Goal: Information Seeking & Learning: Learn about a topic

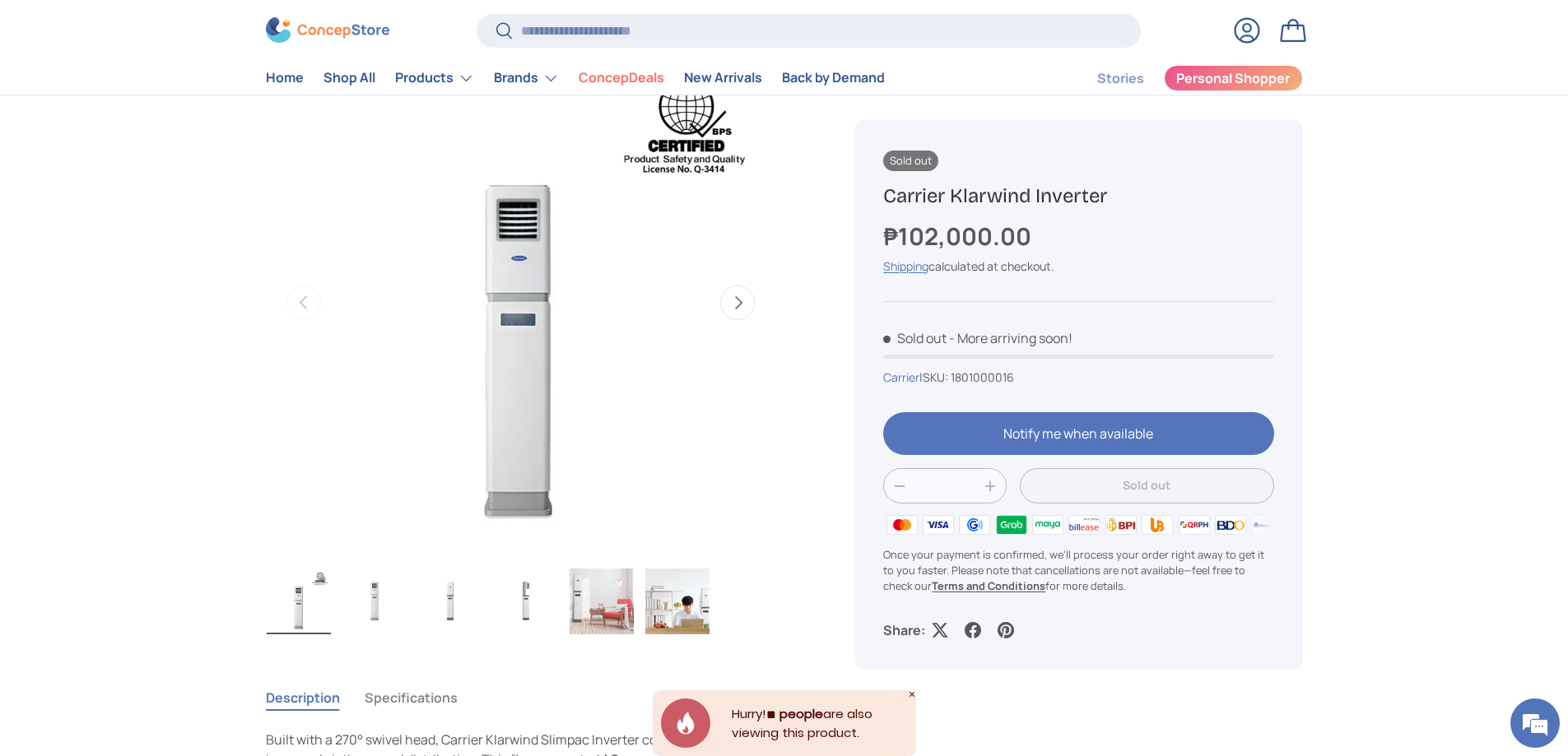
scroll to position [164, 0]
click at [518, 604] on img "Gallery Viewer" at bounding box center [525, 600] width 64 height 66
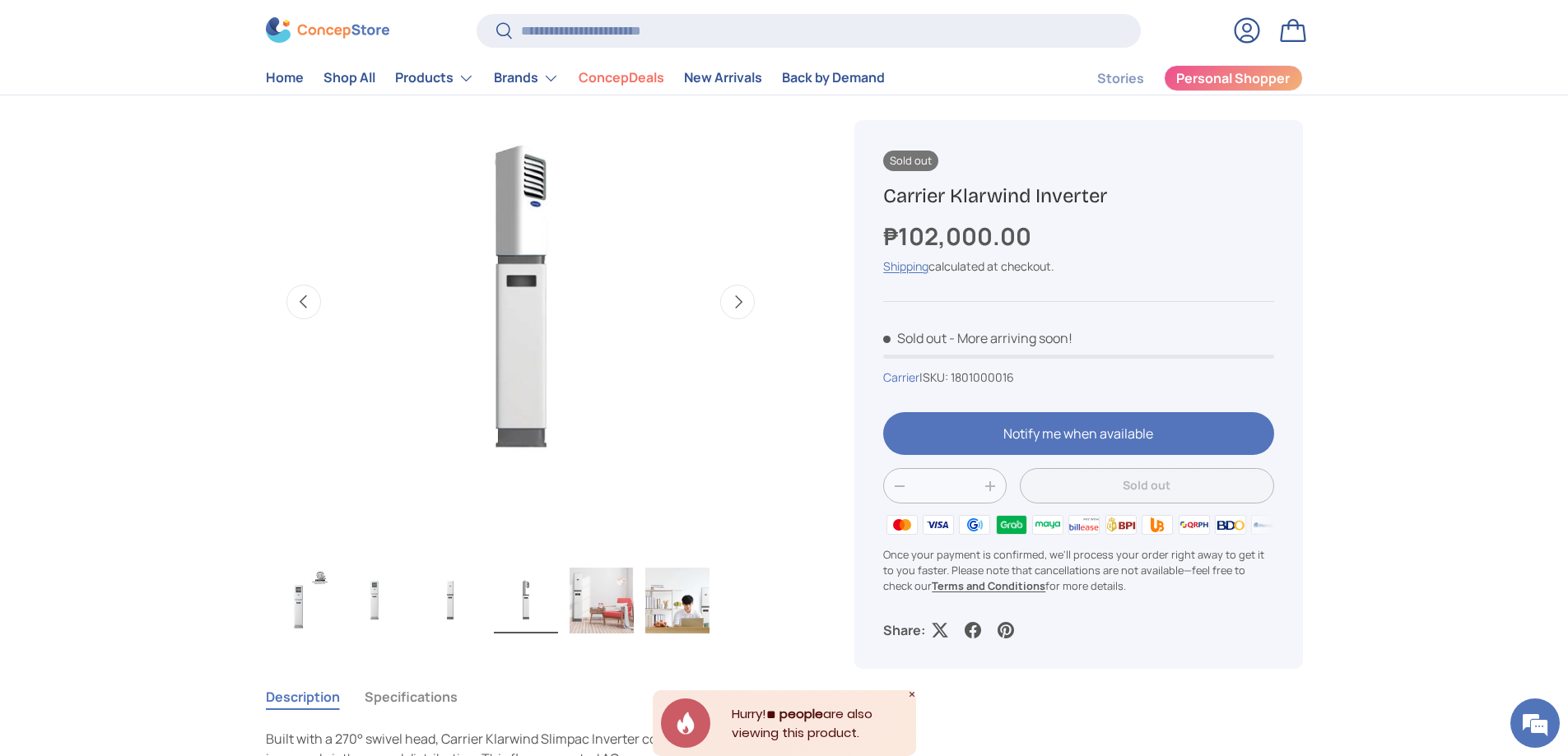
click at [443, 599] on img "Gallery Viewer" at bounding box center [450, 600] width 64 height 66
click at [387, 594] on img "Gallery Viewer" at bounding box center [374, 600] width 64 height 66
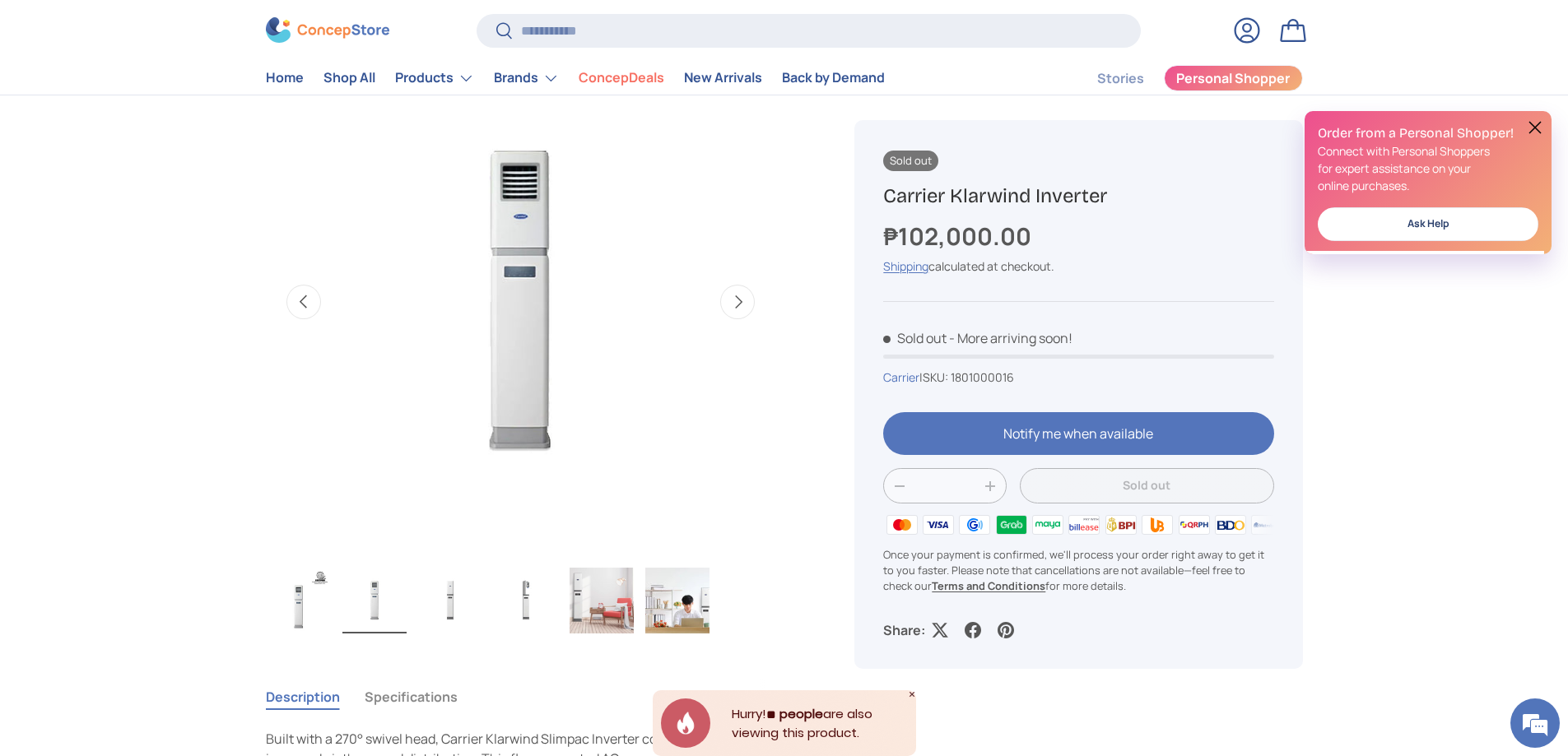
click at [278, 608] on img "Gallery Viewer" at bounding box center [299, 600] width 64 height 66
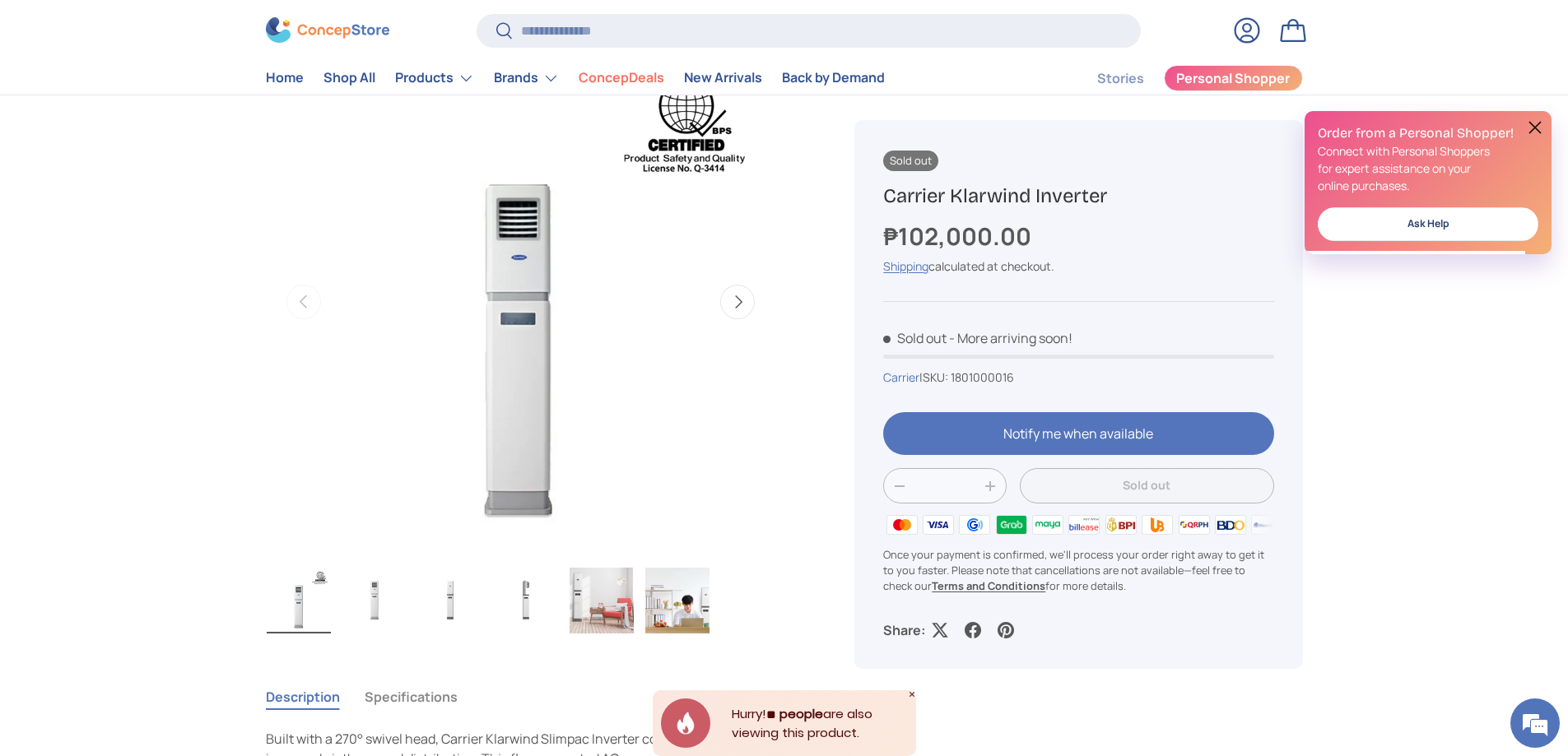
click at [552, 601] on img "Gallery Viewer" at bounding box center [525, 600] width 64 height 66
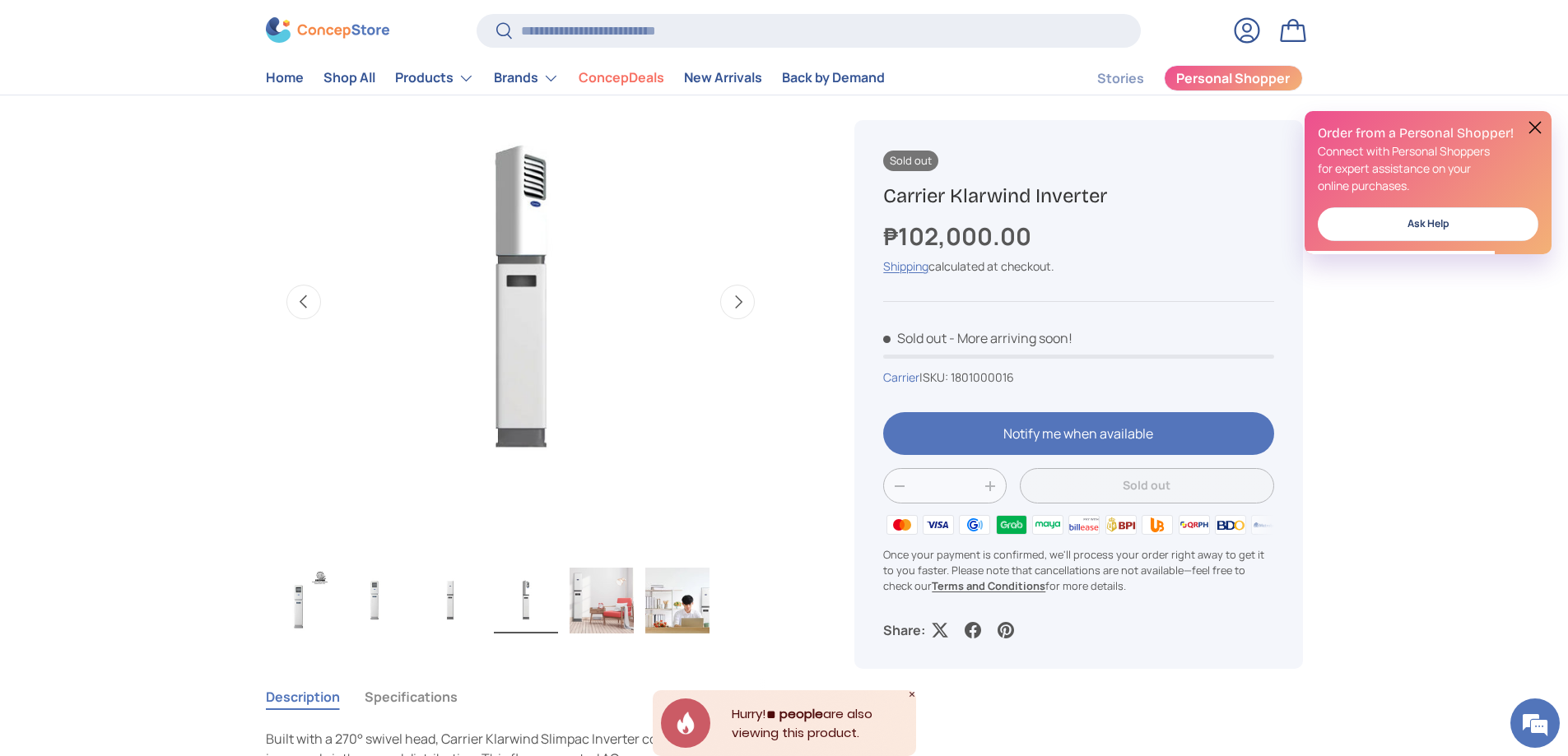
click at [605, 601] on img "Gallery Viewer" at bounding box center [601, 600] width 64 height 66
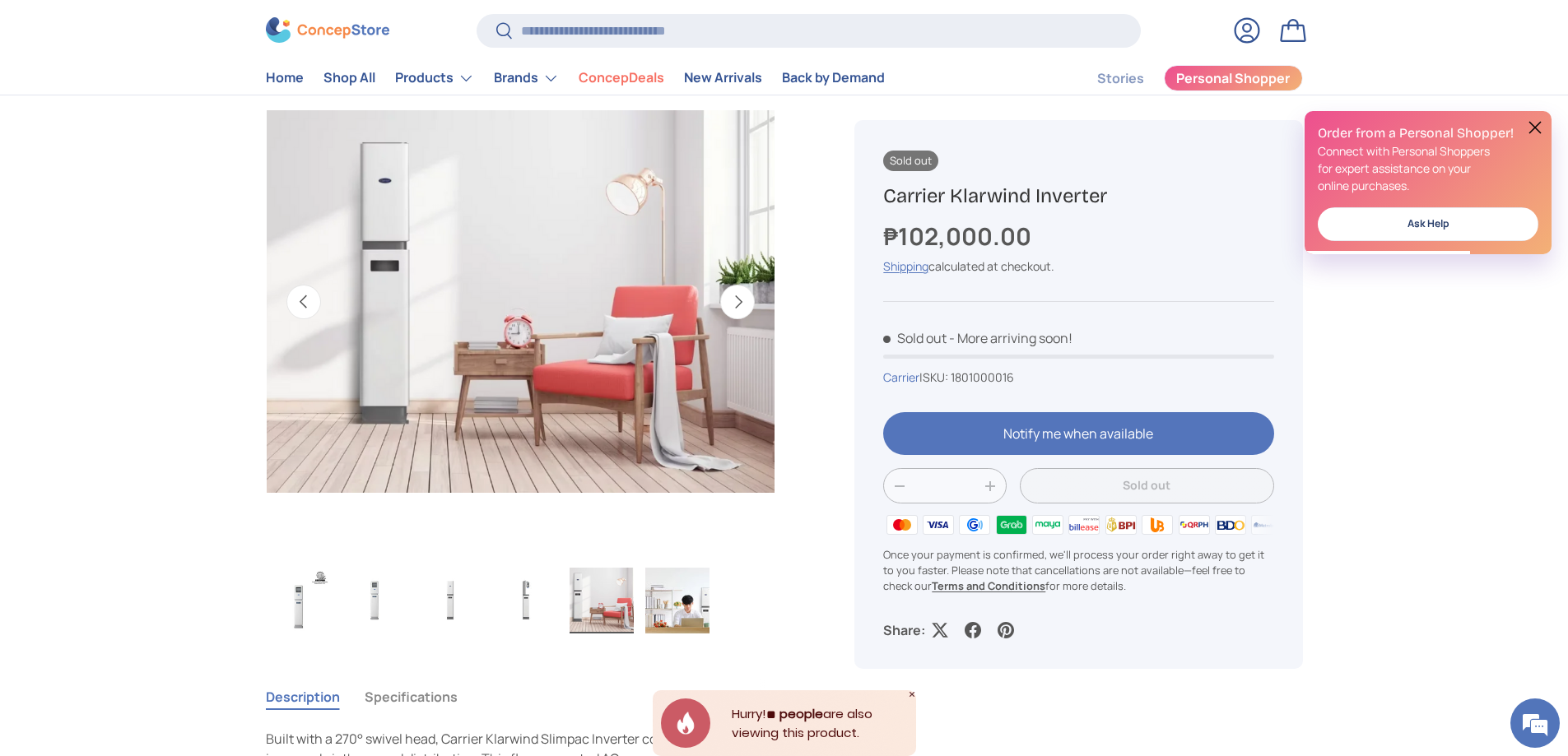
click at [664, 612] on img "Gallery Viewer" at bounding box center [676, 600] width 64 height 66
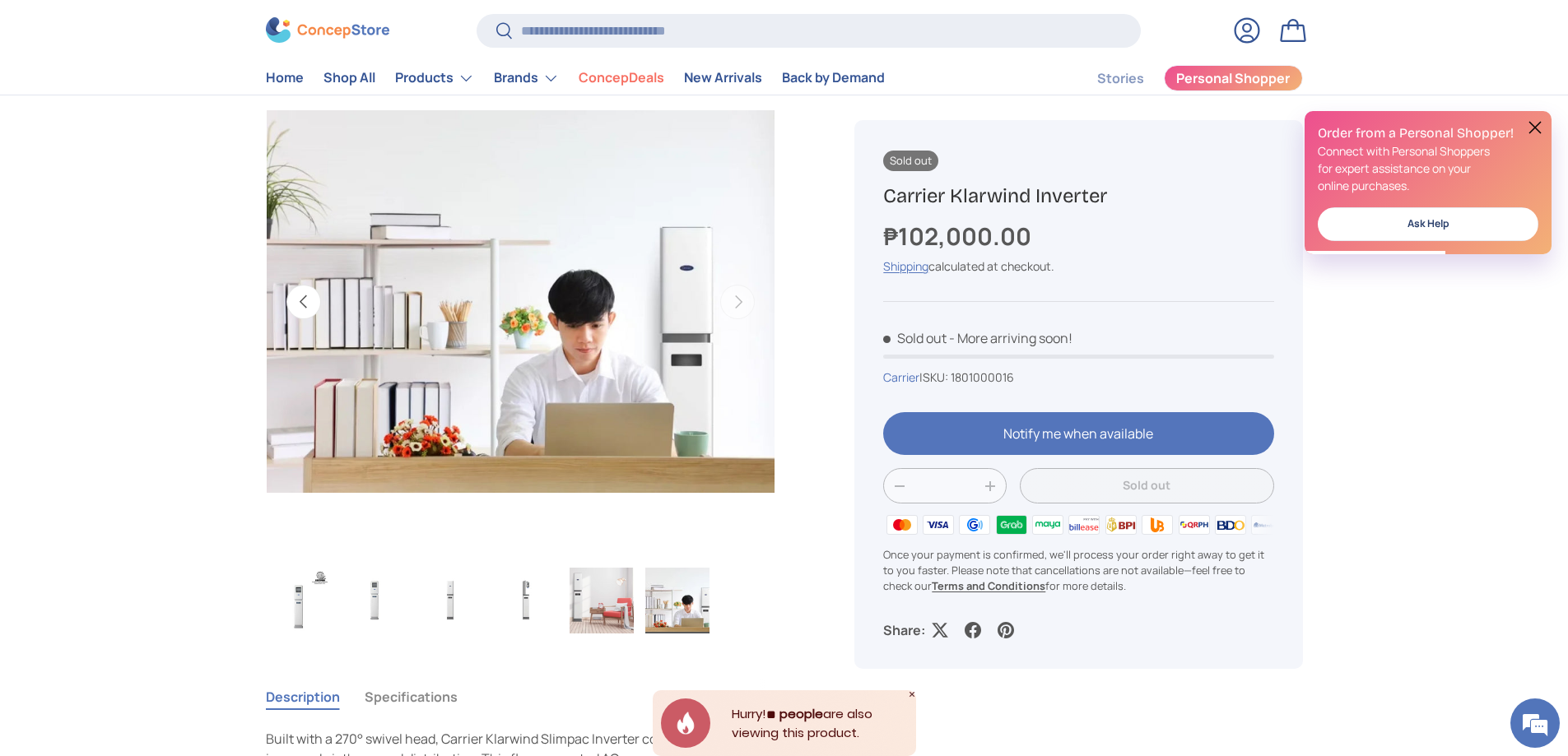
click at [296, 614] on img "Gallery Viewer" at bounding box center [299, 600] width 64 height 66
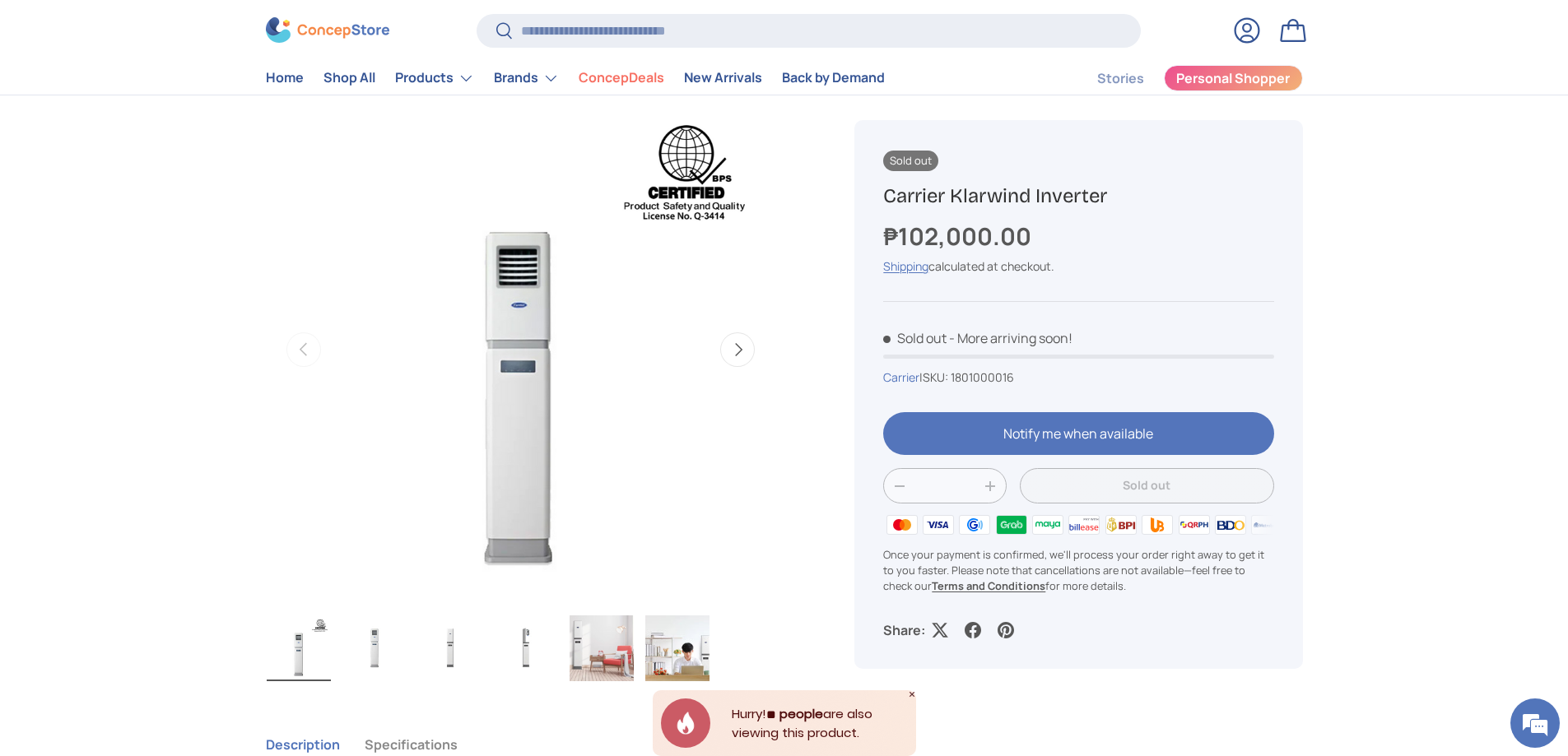
scroll to position [109, 0]
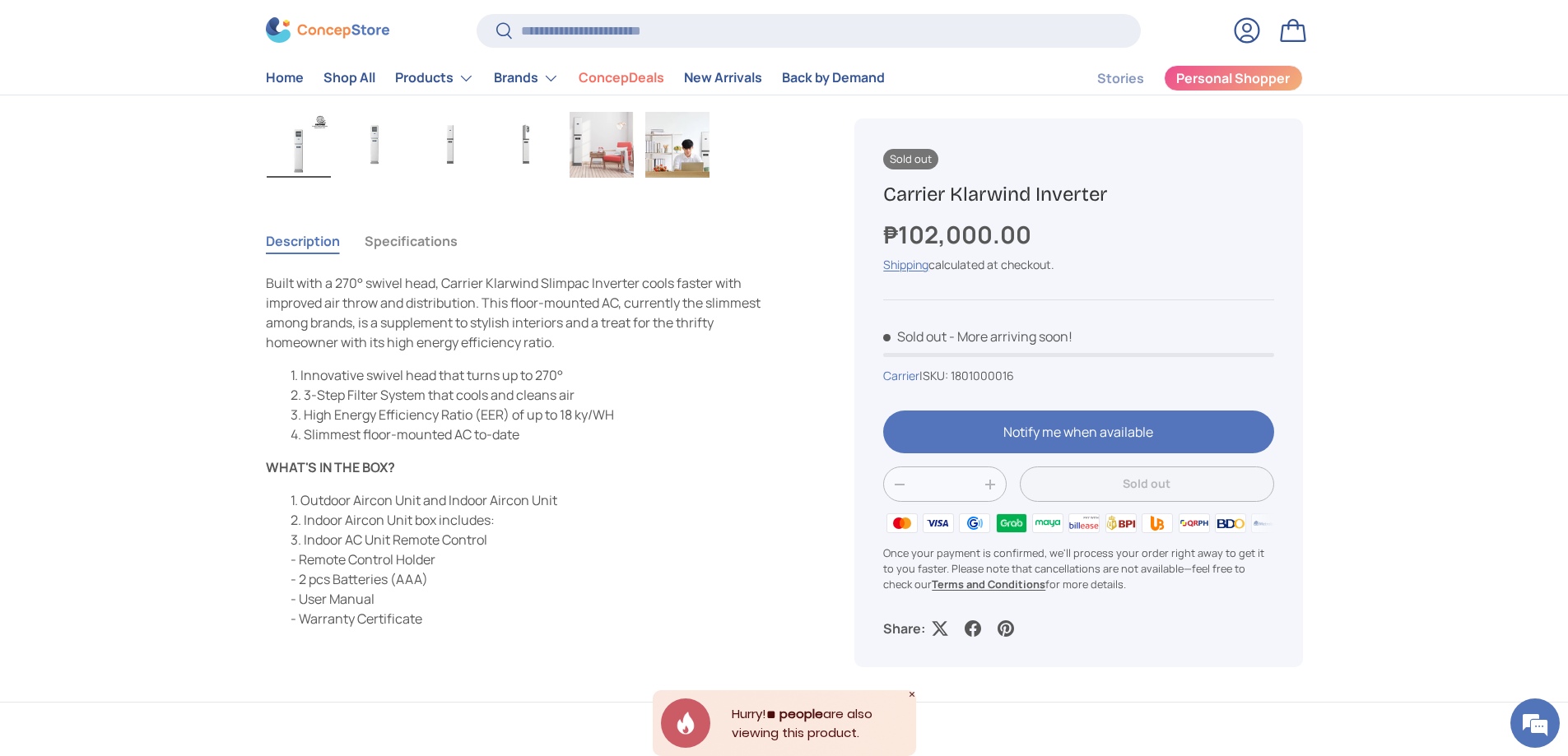
scroll to position [501, 0]
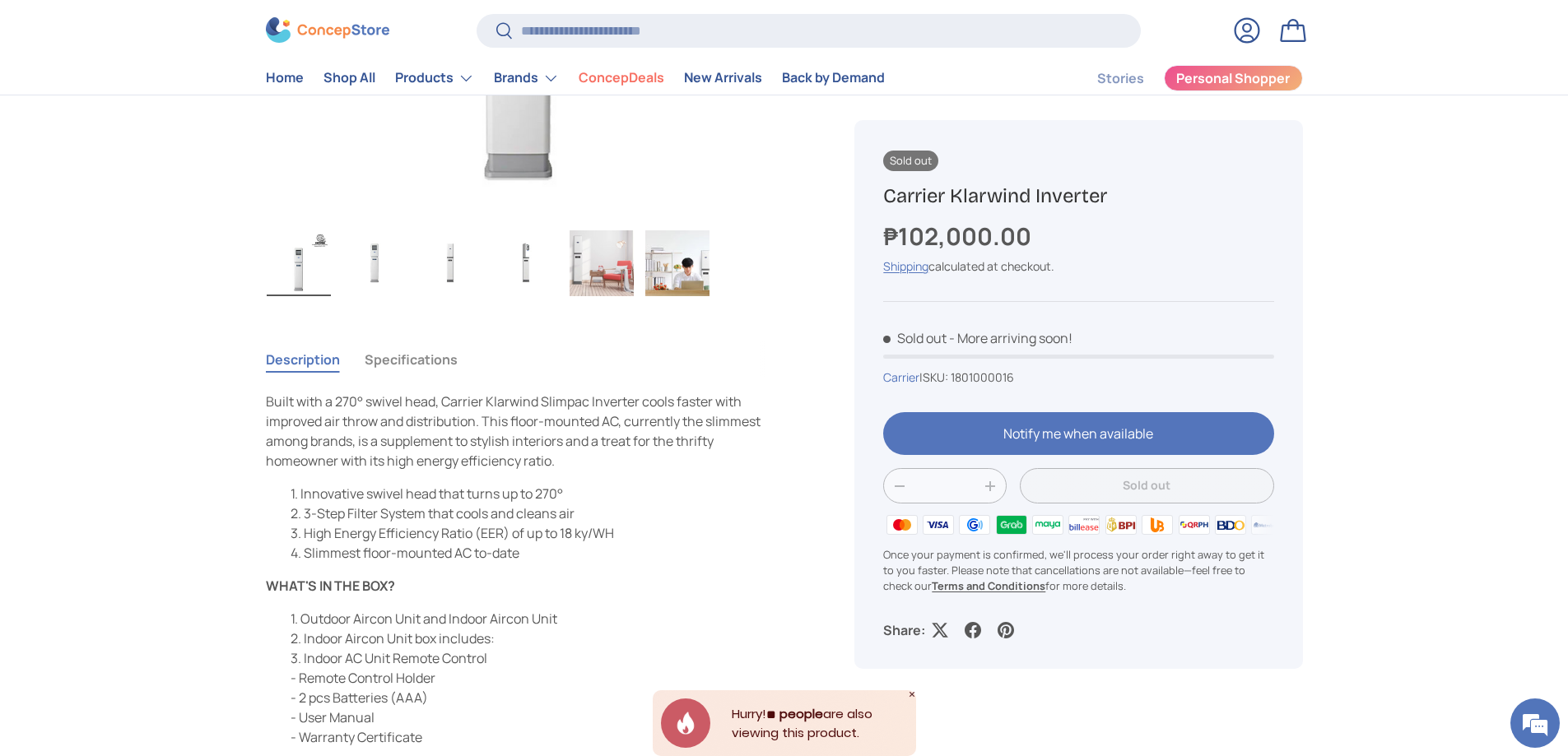
click at [548, 245] on img "Gallery Viewer" at bounding box center [525, 263] width 64 height 66
click at [453, 254] on img "Gallery Viewer" at bounding box center [450, 263] width 64 height 66
click at [379, 266] on img "Gallery Viewer" at bounding box center [374, 263] width 64 height 66
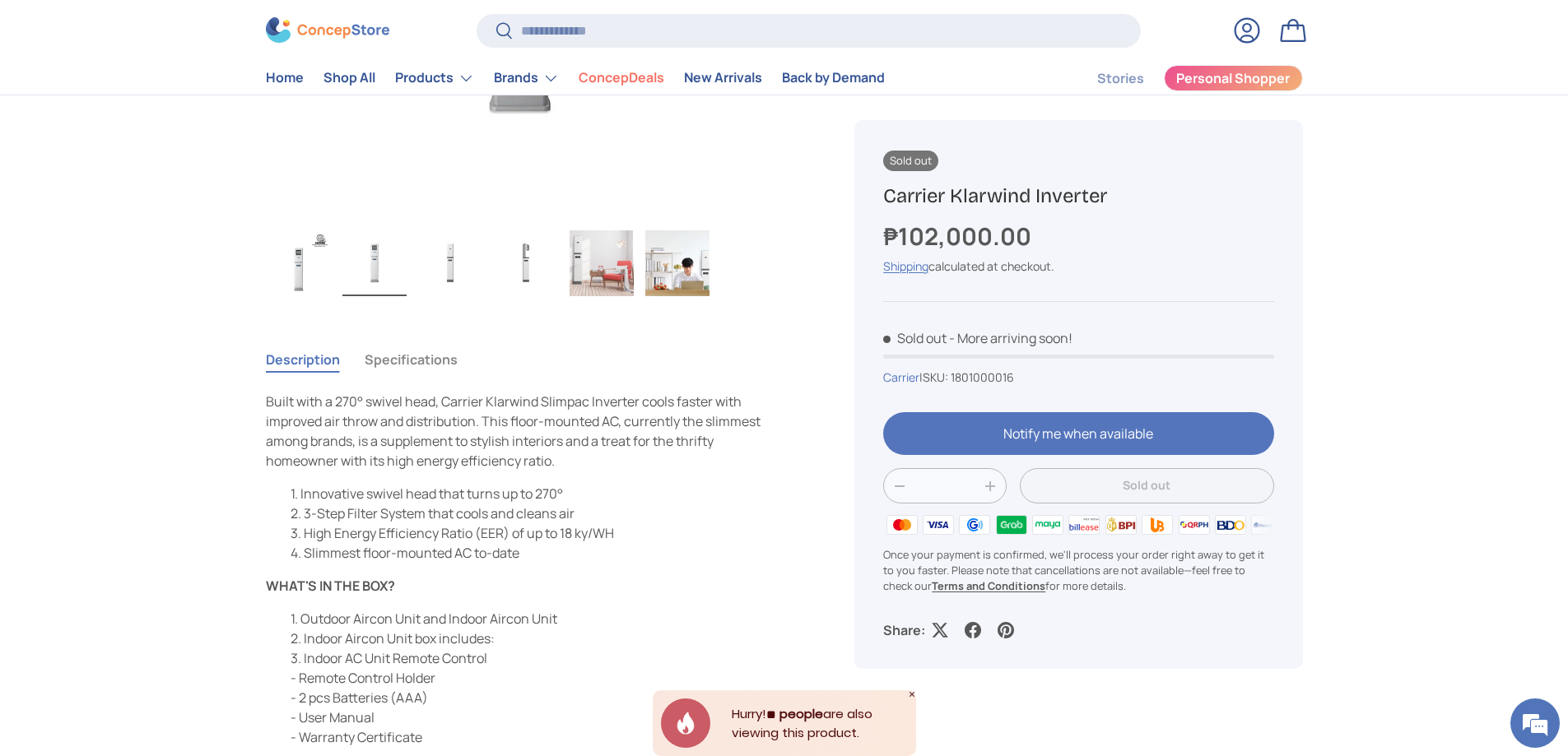
click at [305, 260] on img "Gallery Viewer" at bounding box center [299, 263] width 64 height 66
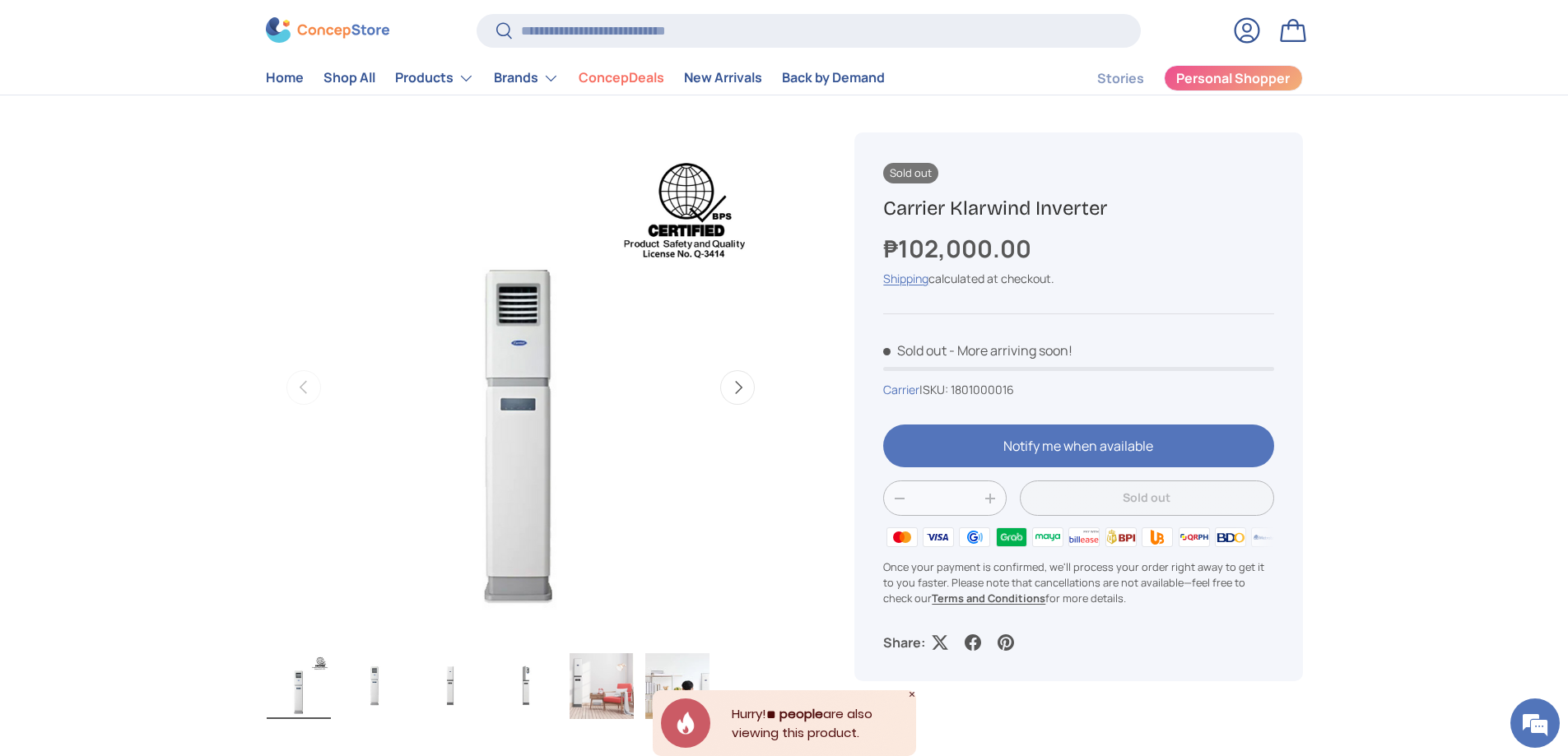
scroll to position [83, 0]
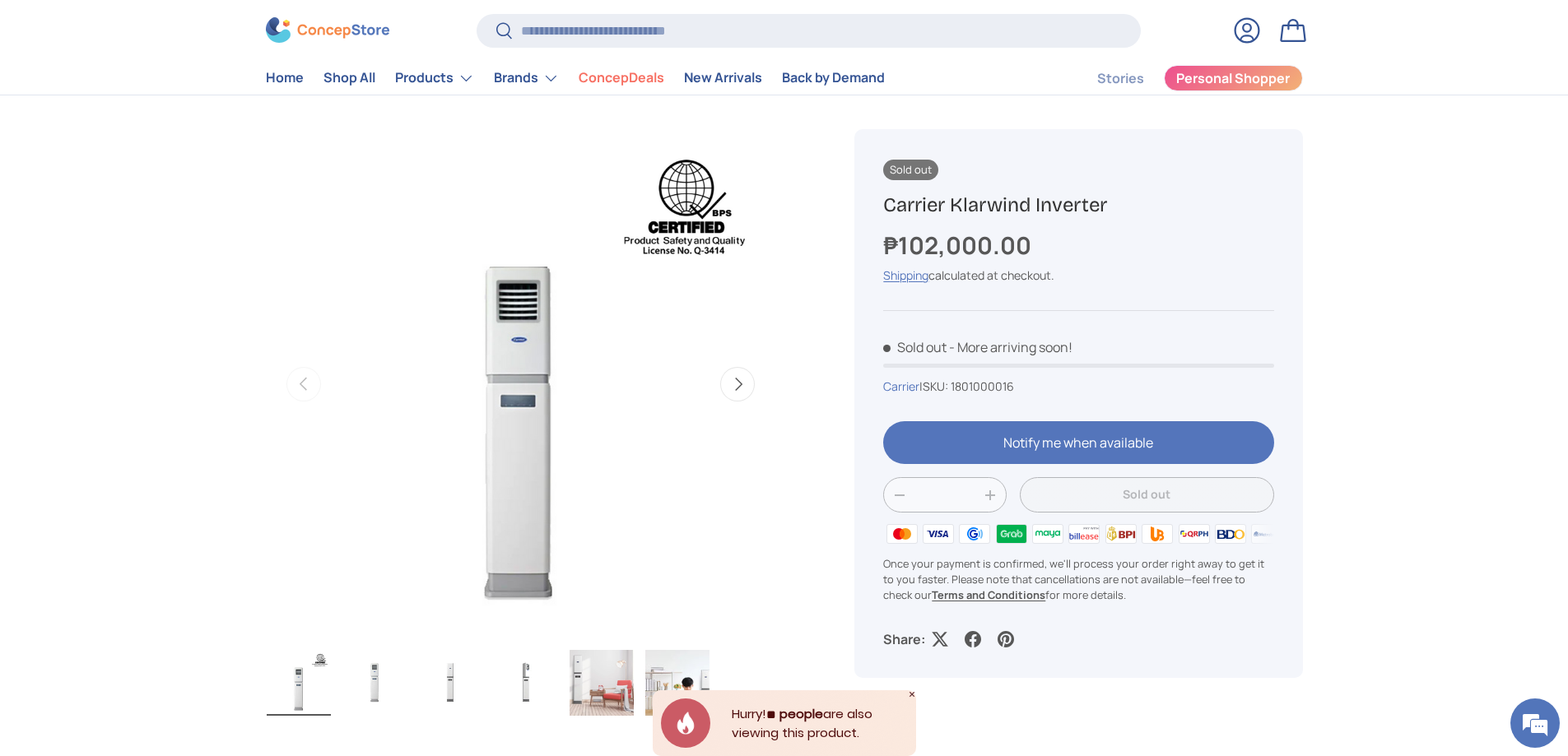
click at [524, 696] on img "Gallery Viewer" at bounding box center [525, 682] width 64 height 66
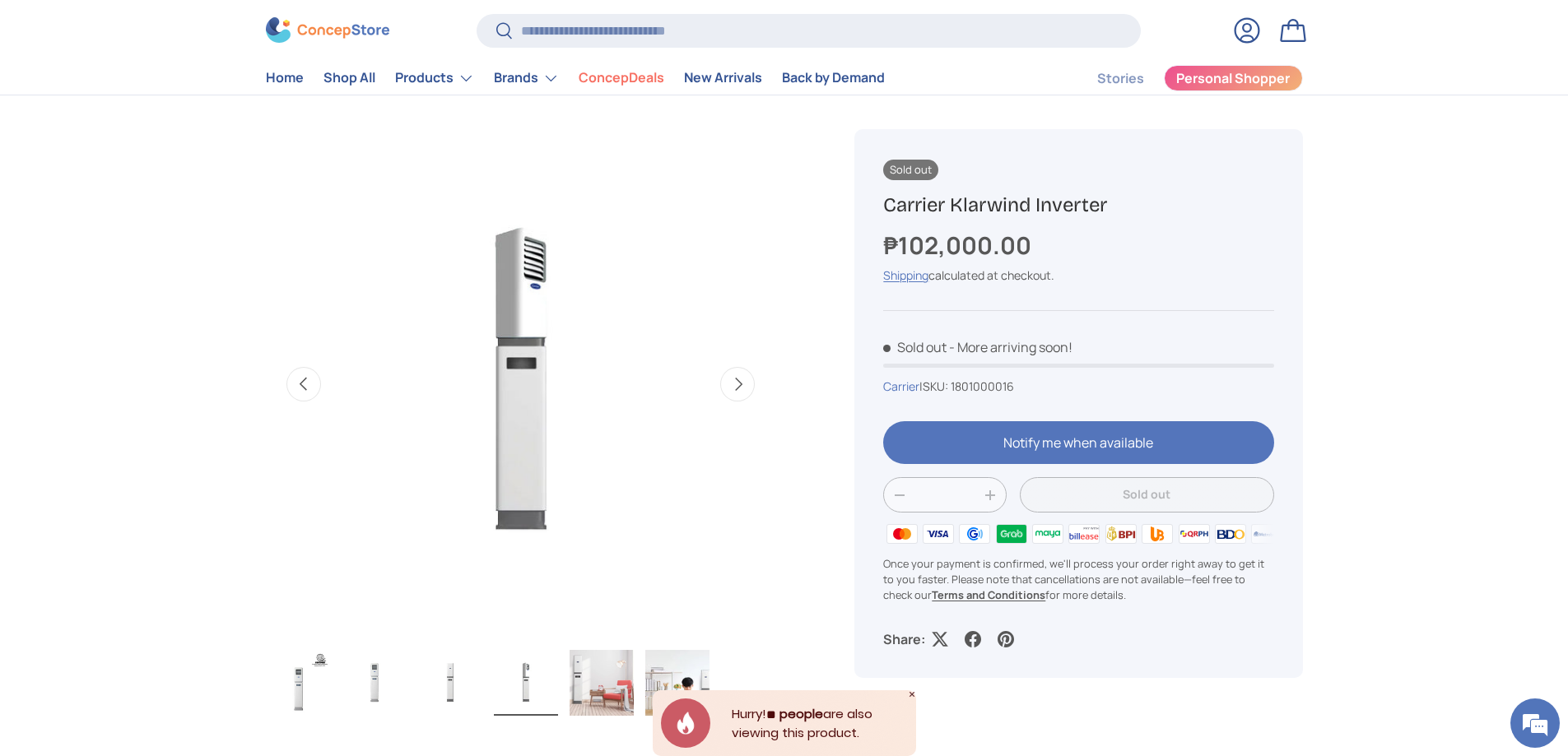
drag, startPoint x: 467, startPoint y: 680, endPoint x: 434, endPoint y: 679, distance: 33.0
click at [467, 679] on img "Gallery Viewer" at bounding box center [450, 682] width 64 height 66
click at [401, 679] on img "Gallery Viewer" at bounding box center [374, 682] width 64 height 66
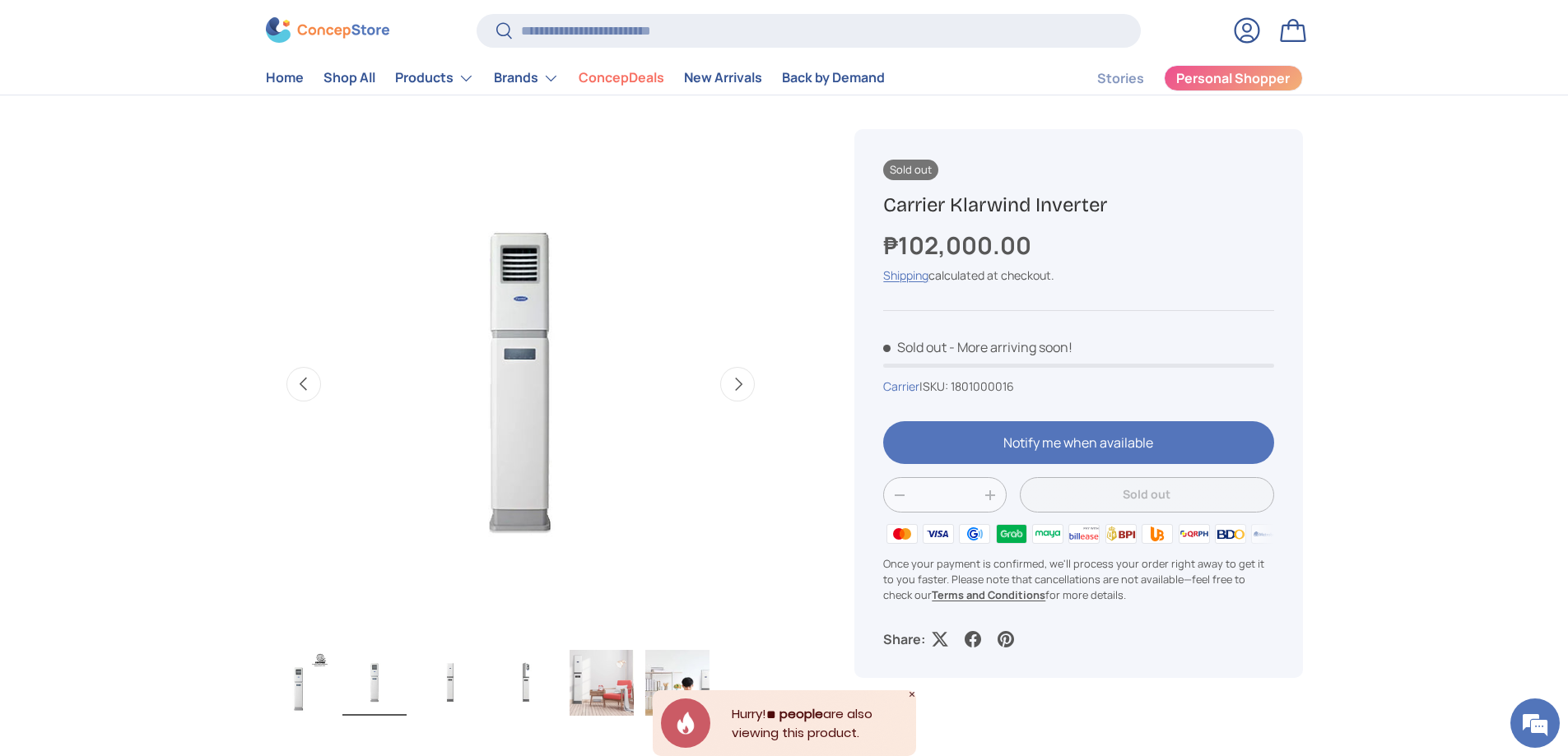
click at [314, 681] on img "Gallery Viewer" at bounding box center [299, 682] width 64 height 66
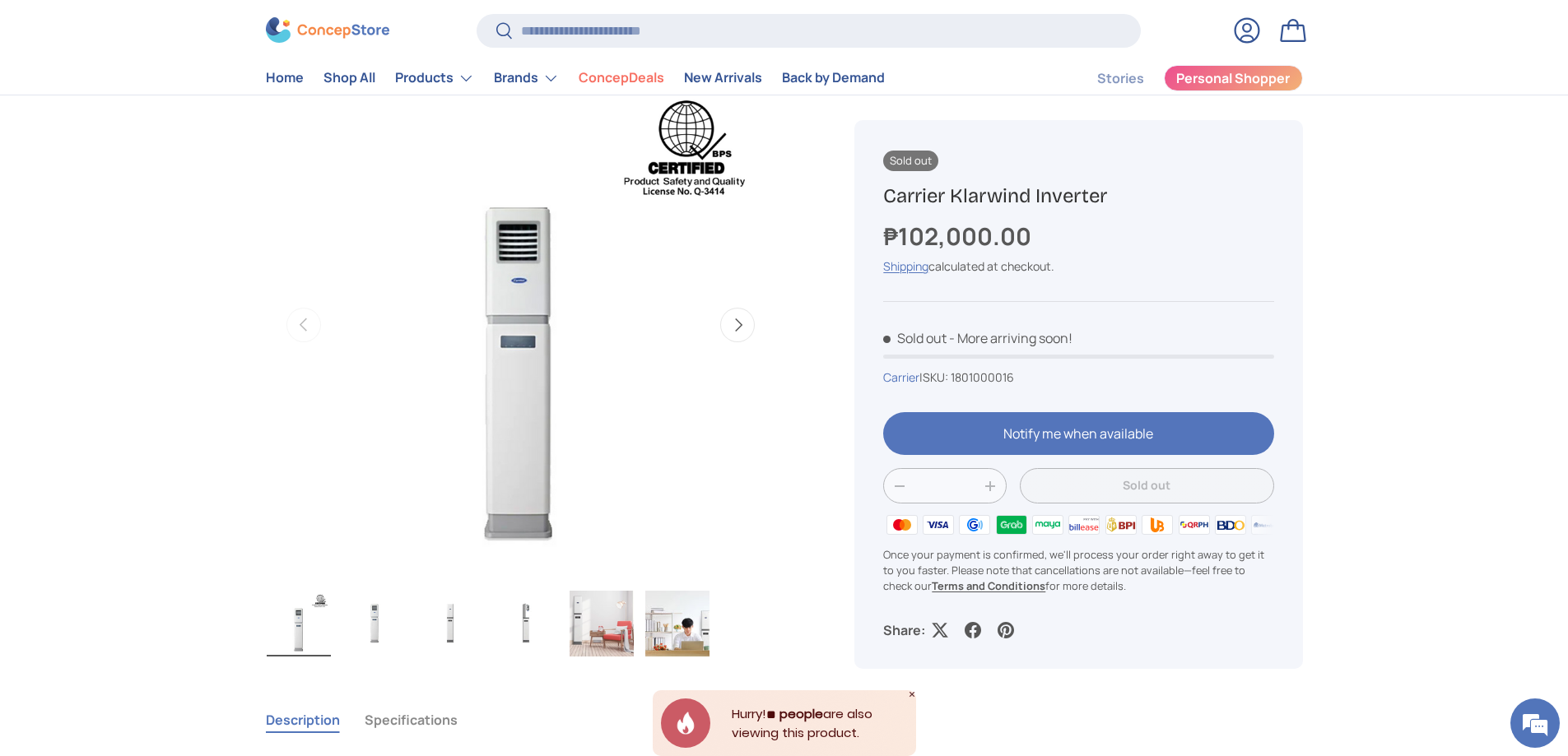
scroll to position [164, 0]
